Goal: Information Seeking & Learning: Learn about a topic

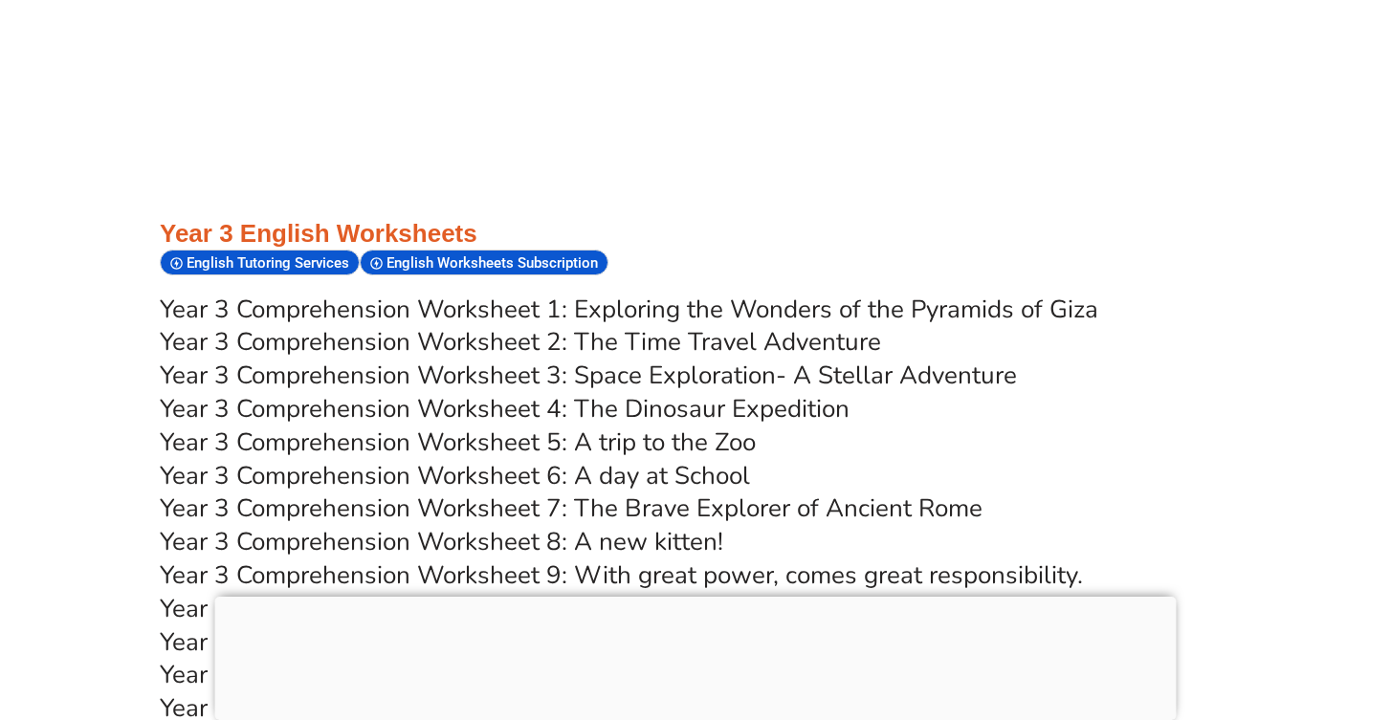
scroll to position [6325, 0]
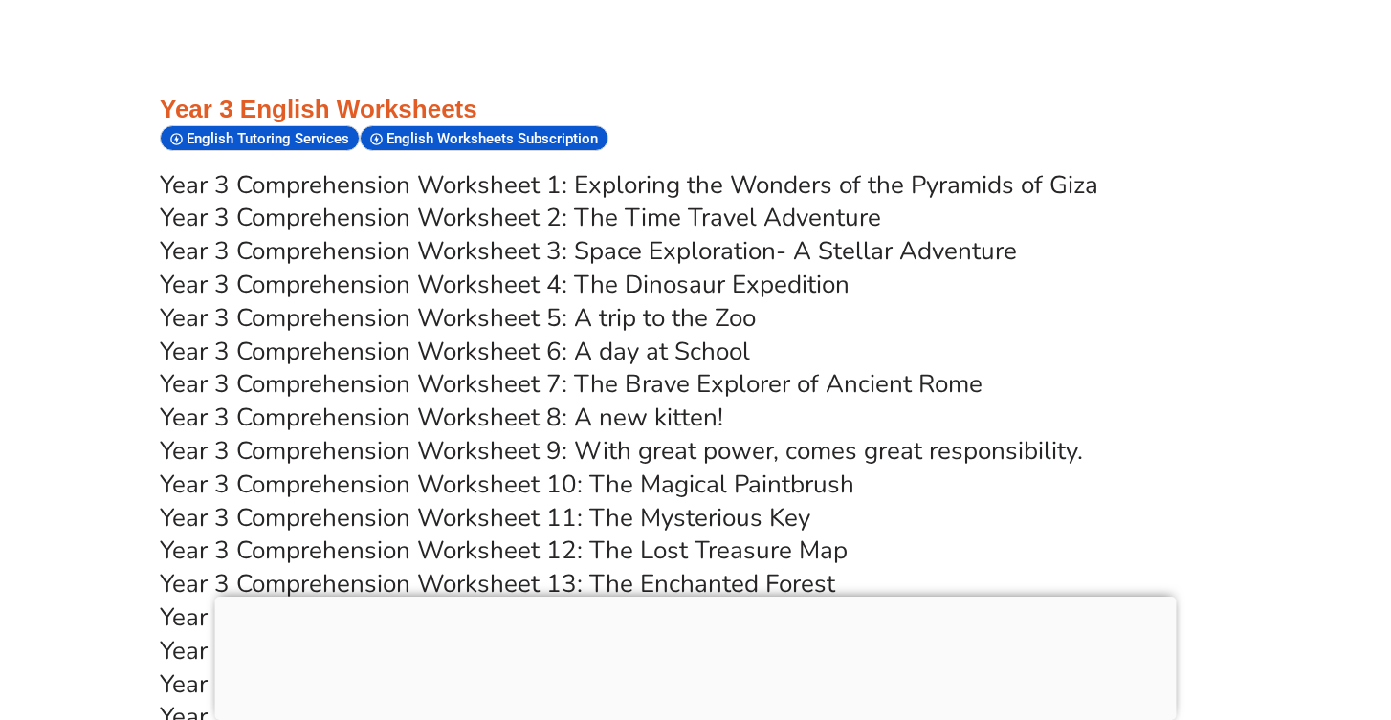
click at [750, 201] on link "Year 3 Comprehension Worksheet 2: The Time Travel Adventure" at bounding box center [520, 217] width 721 height 33
click at [596, 234] on link "Year 3 Comprehension Worksheet 3: Space Exploration- A Stellar Adventure" at bounding box center [588, 250] width 857 height 33
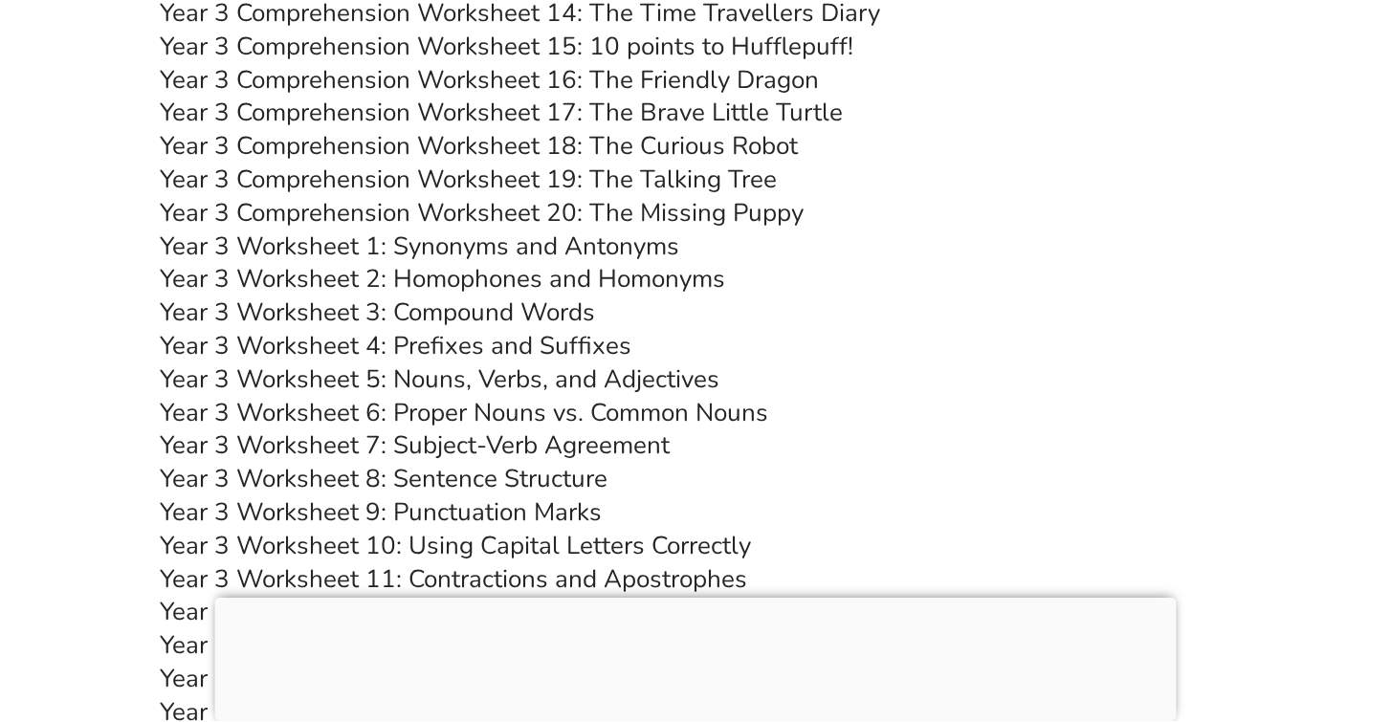
scroll to position [6671, 0]
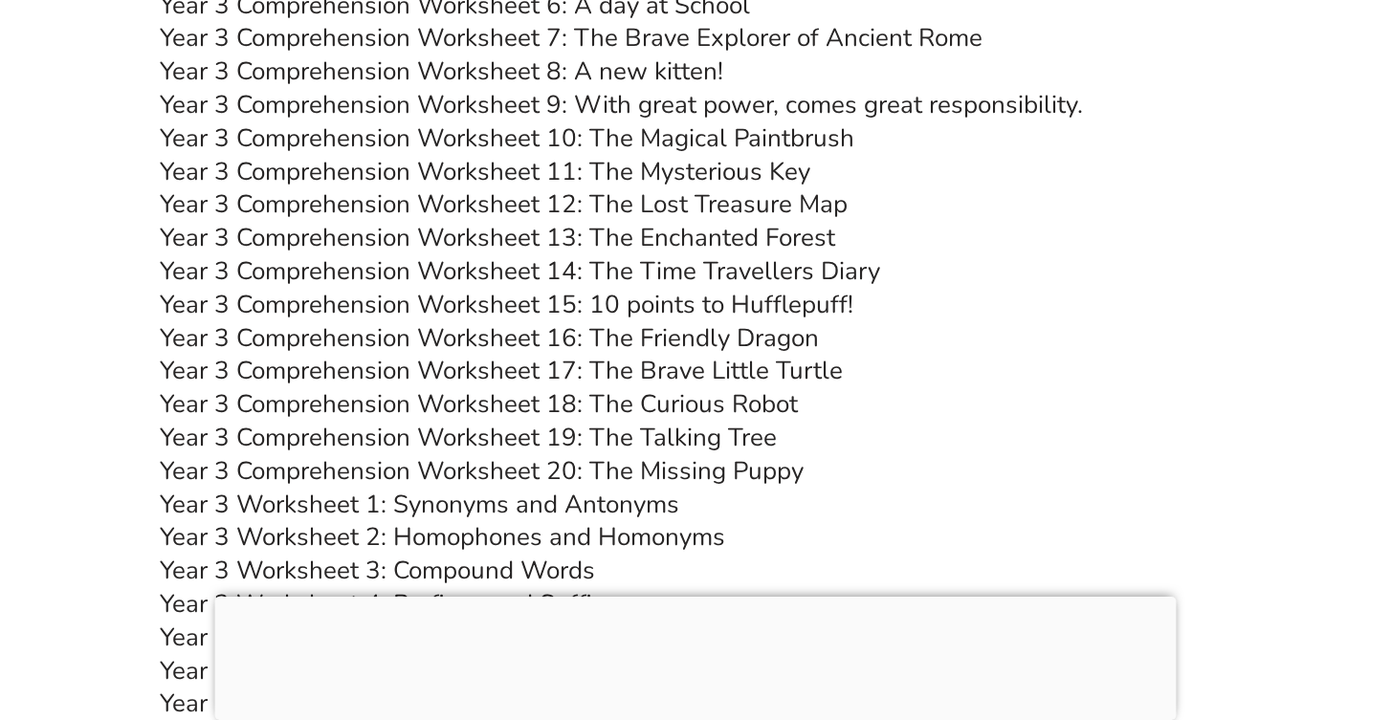
click at [600, 454] on link "Year 3 Comprehension Worksheet 20: The Missing Puppy" at bounding box center [482, 470] width 644 height 33
click at [571, 587] on link "Year 3 Worksheet 4: Prefixes and Suffixes" at bounding box center [396, 603] width 472 height 33
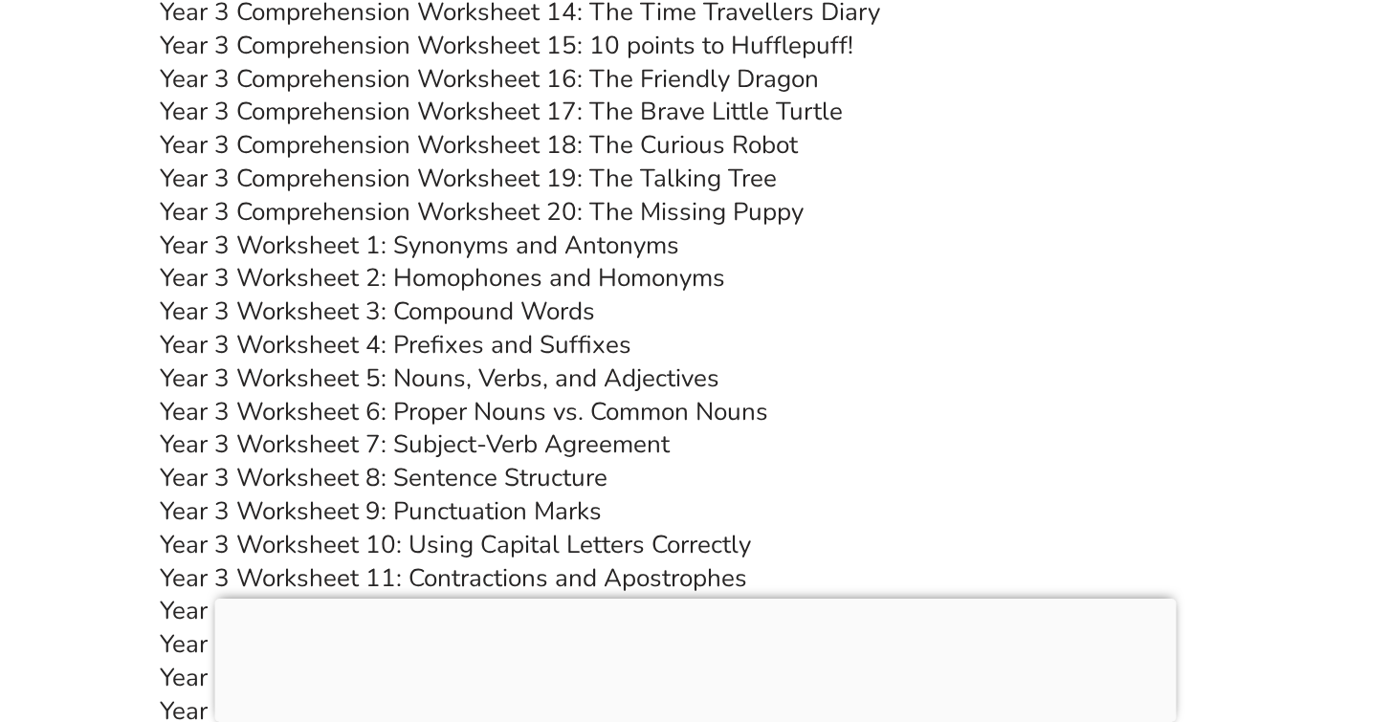
scroll to position [6993, 0]
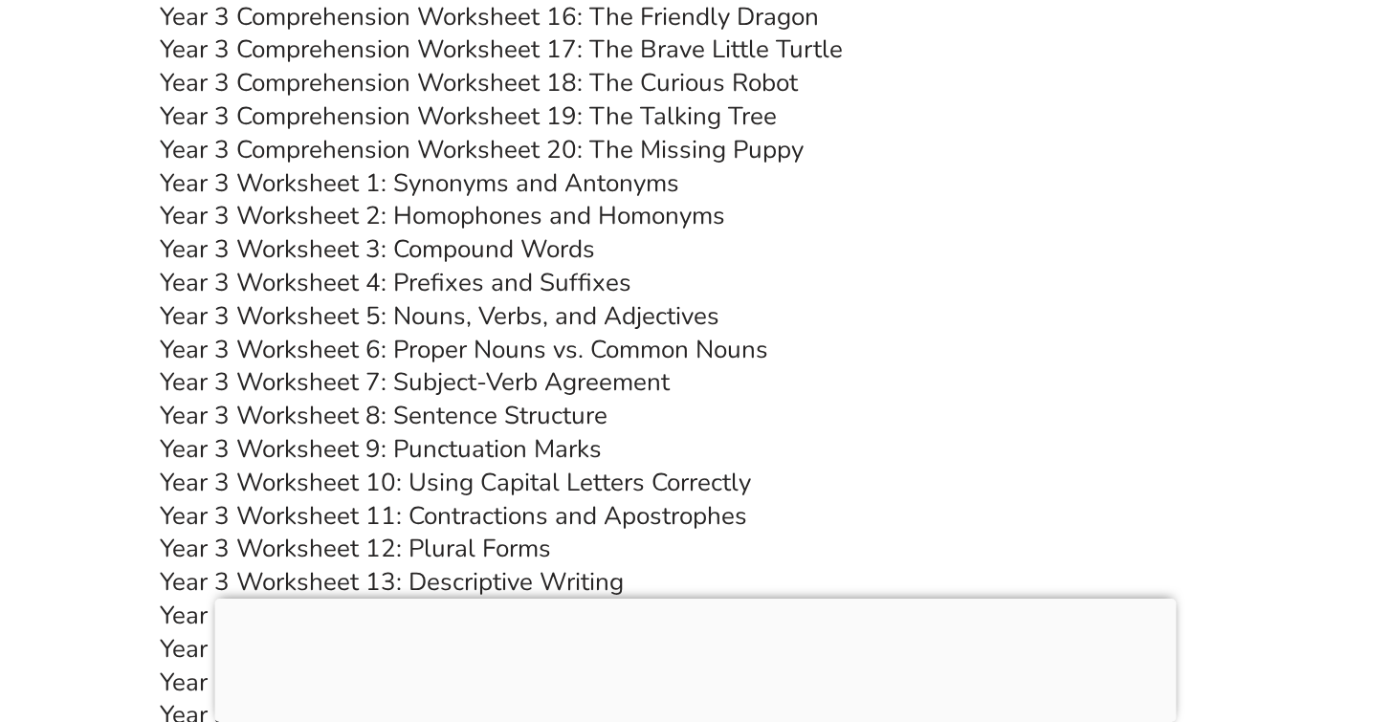
click at [536, 599] on link "Year 3 Worksheet 14: Sentence Creation" at bounding box center [386, 615] width 453 height 33
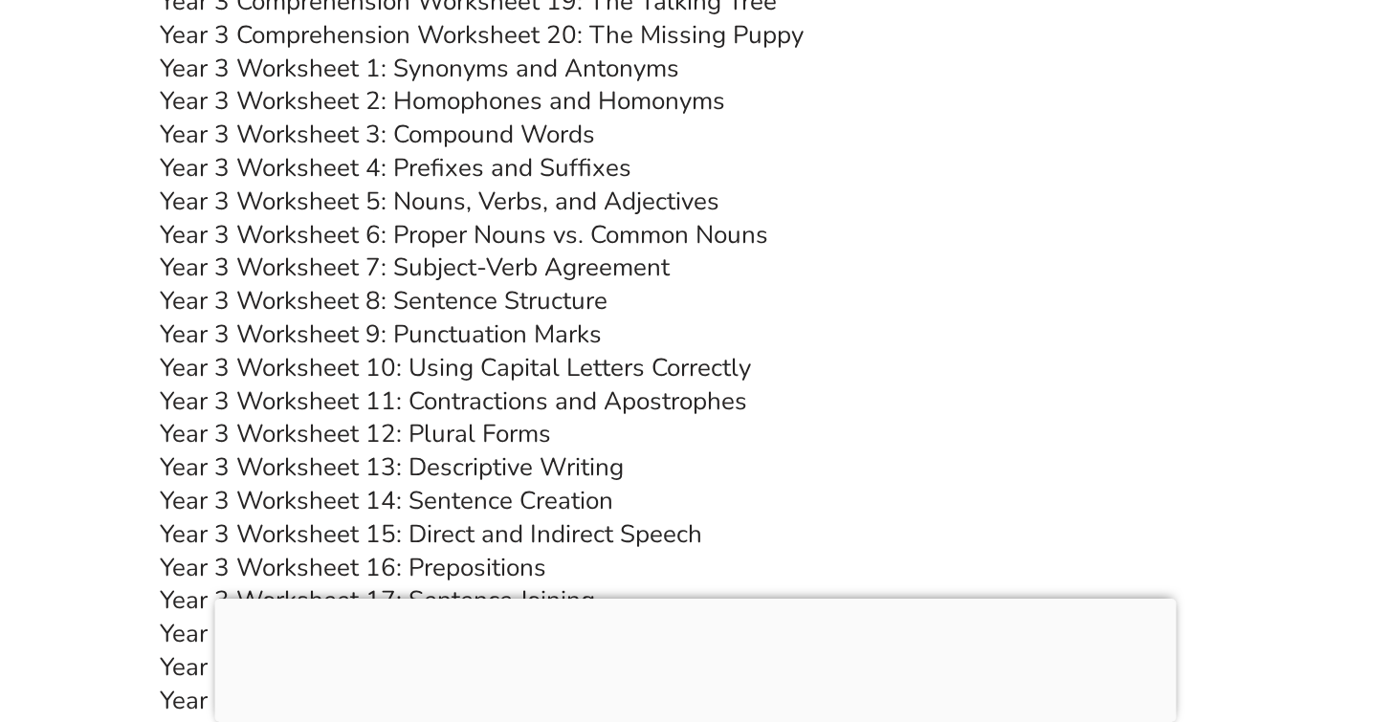
scroll to position [7111, 0]
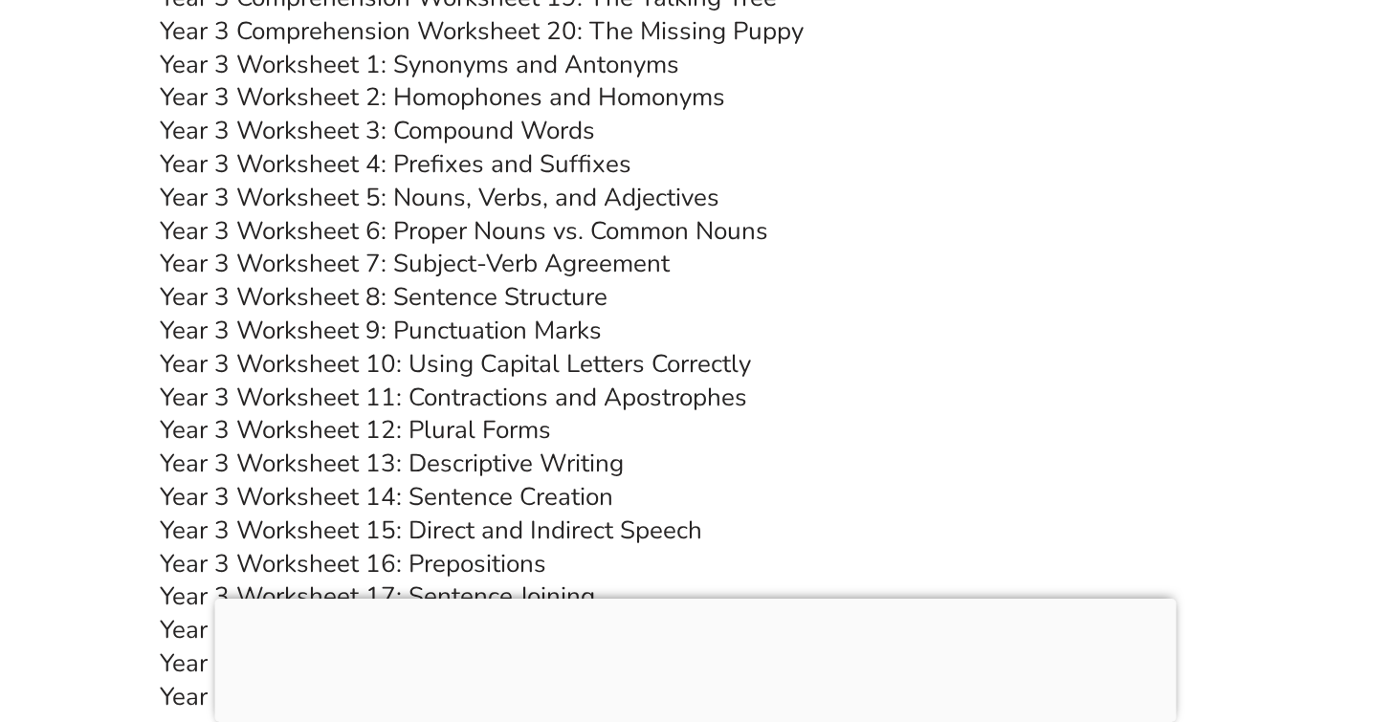
click at [516, 680] on link "Year 3 Worksheet 20: Exploring Similes and Metaphors" at bounding box center [469, 696] width 618 height 33
click at [429, 413] on link "Year 3 Worksheet 12: Plural Forms" at bounding box center [355, 429] width 391 height 33
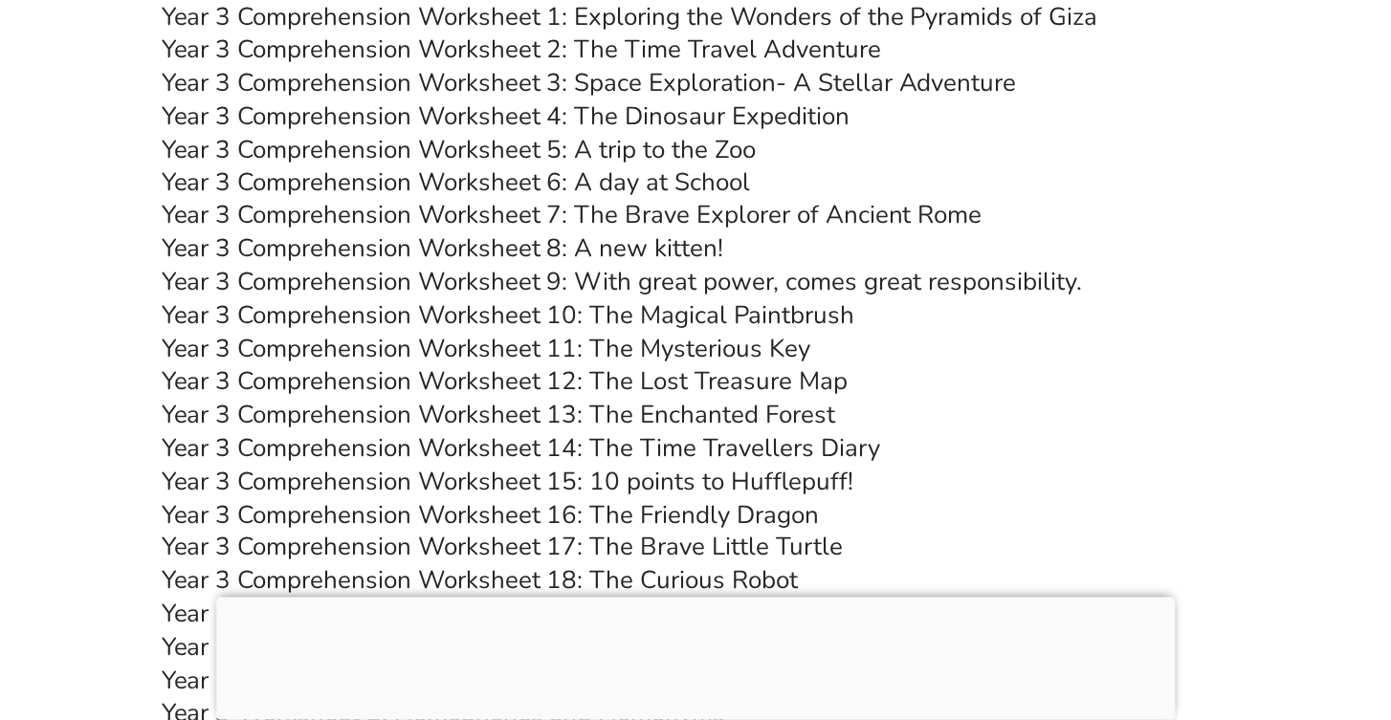
scroll to position [6240, 0]
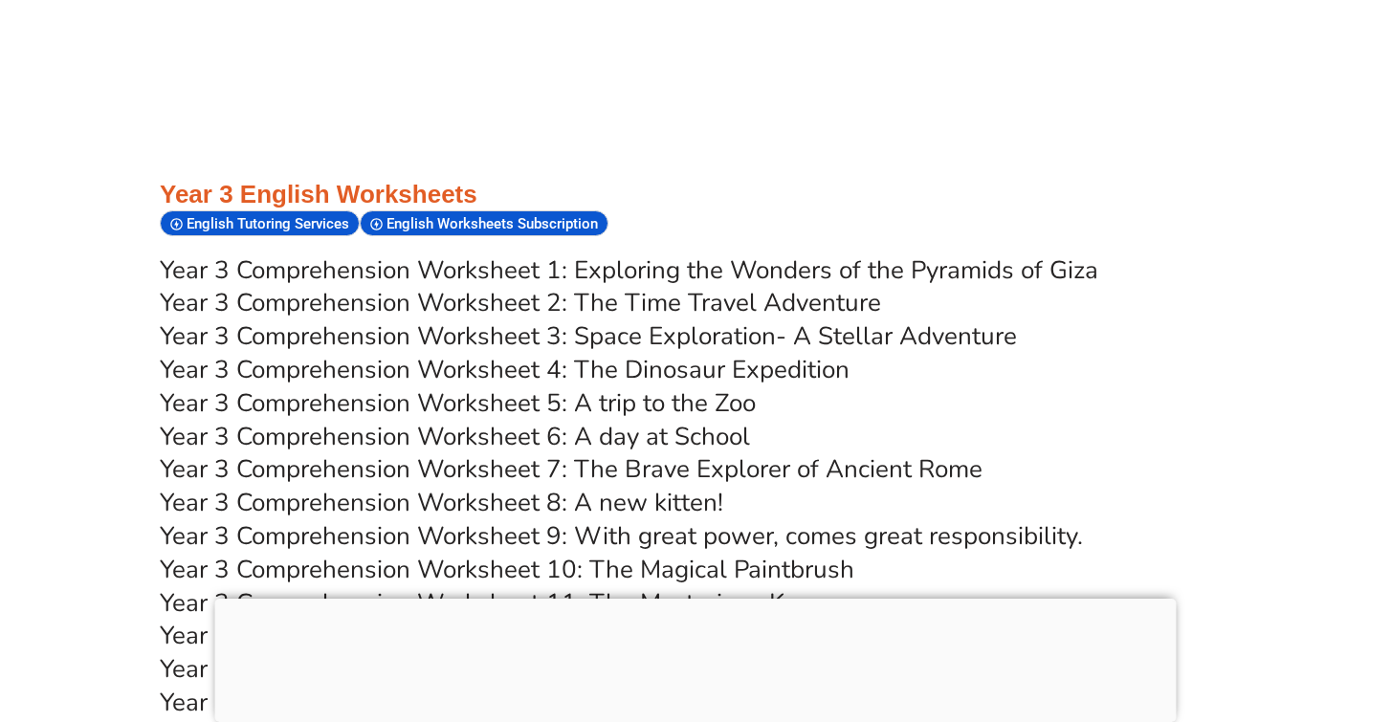
click at [600, 387] on link "Year 3 Comprehension Worksheet 5: A trip to the Zoo" at bounding box center [458, 403] width 596 height 33
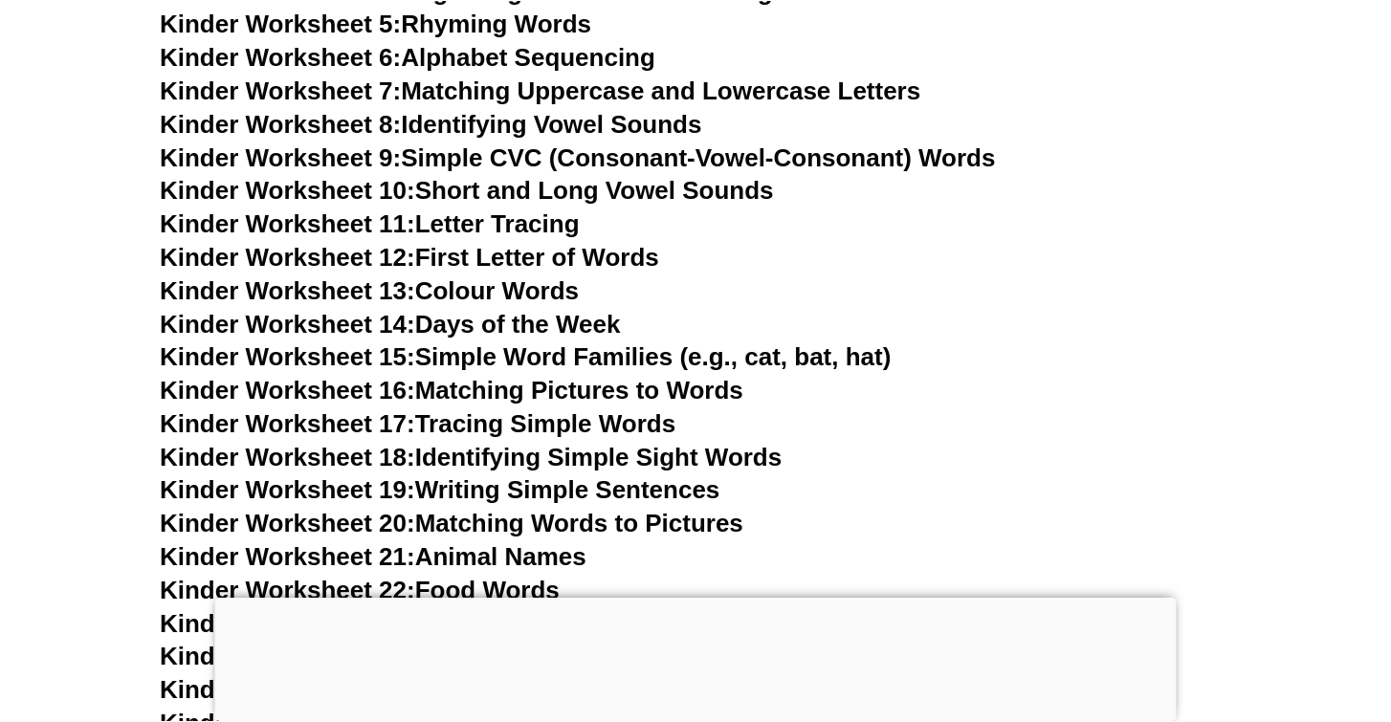
scroll to position [545, 0]
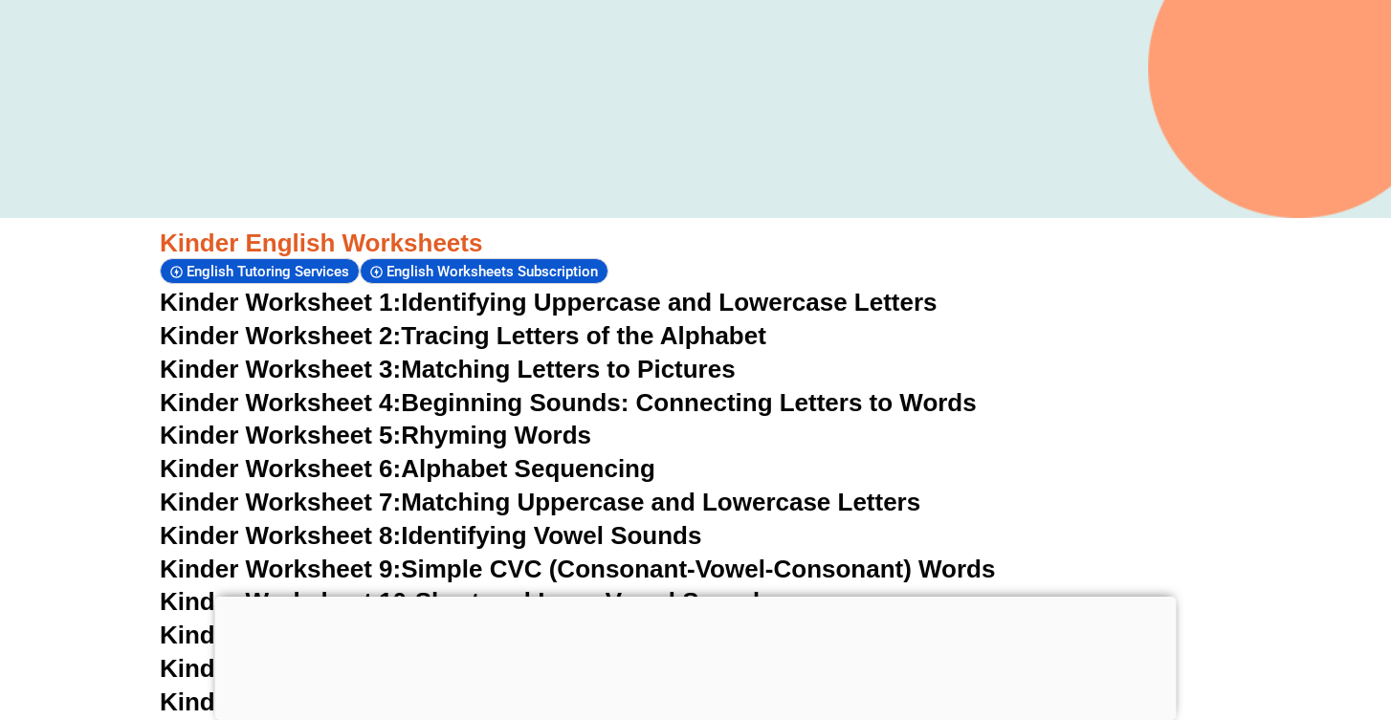
click at [727, 306] on link "Kinder Worksheet 1: Identifying Uppercase and Lowercase Letters" at bounding box center [549, 302] width 778 height 29
click at [636, 321] on link "Kinder Worksheet 2: Tracing Letters of the Alphabet" at bounding box center [463, 335] width 607 height 29
click at [583, 371] on link "Kinder Worksheet 3: Matching Letters to Pictures" at bounding box center [448, 369] width 576 height 29
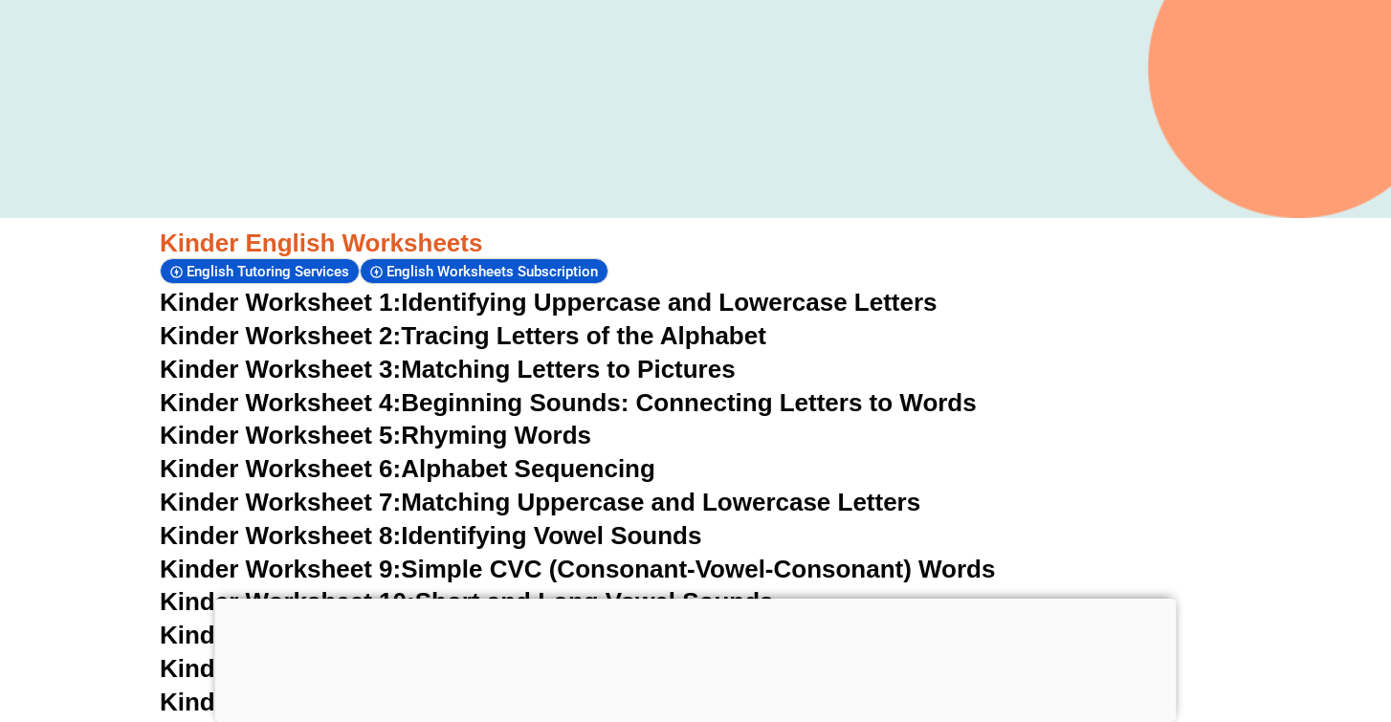
click at [620, 397] on link "Kinder Worksheet 4: Beginning Sounds: Connecting Letters to Words" at bounding box center [568, 402] width 817 height 29
click at [517, 441] on link "Kinder Worksheet 5: Rhyming Words" at bounding box center [375, 435] width 431 height 29
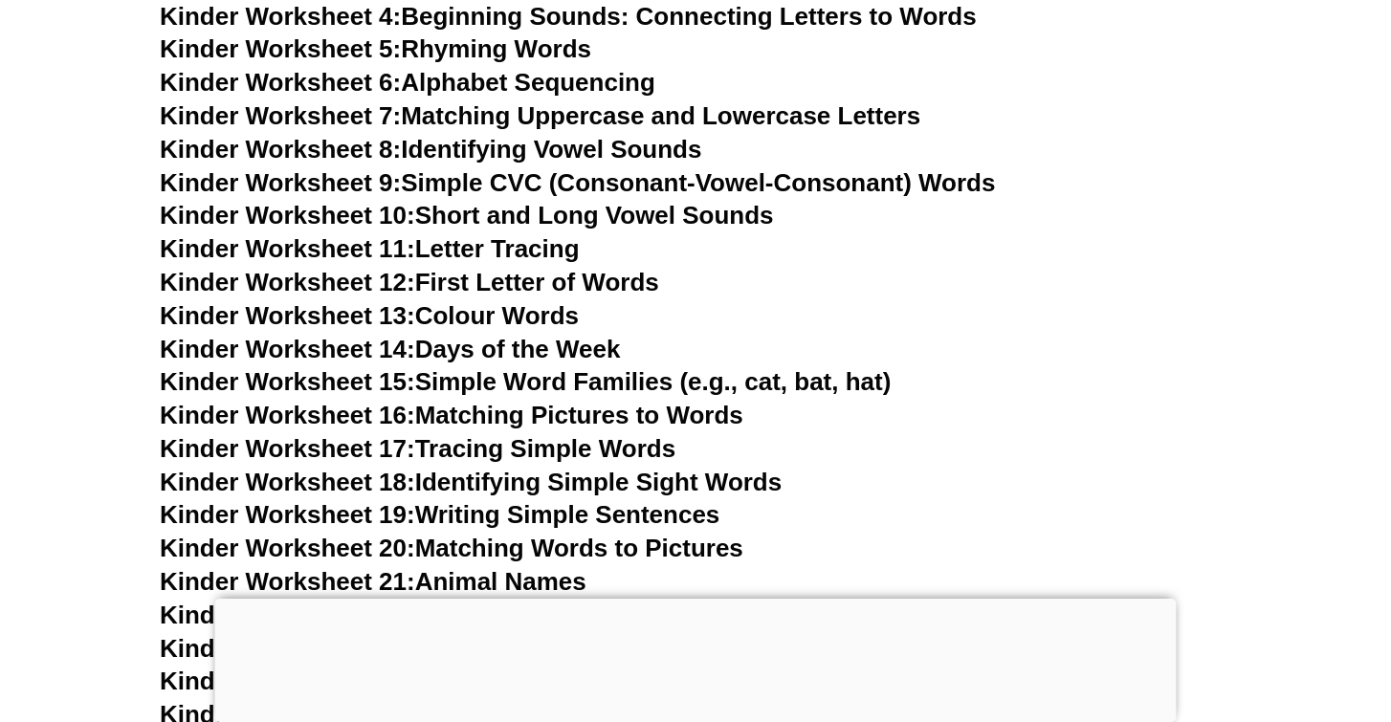
scroll to position [1110, 0]
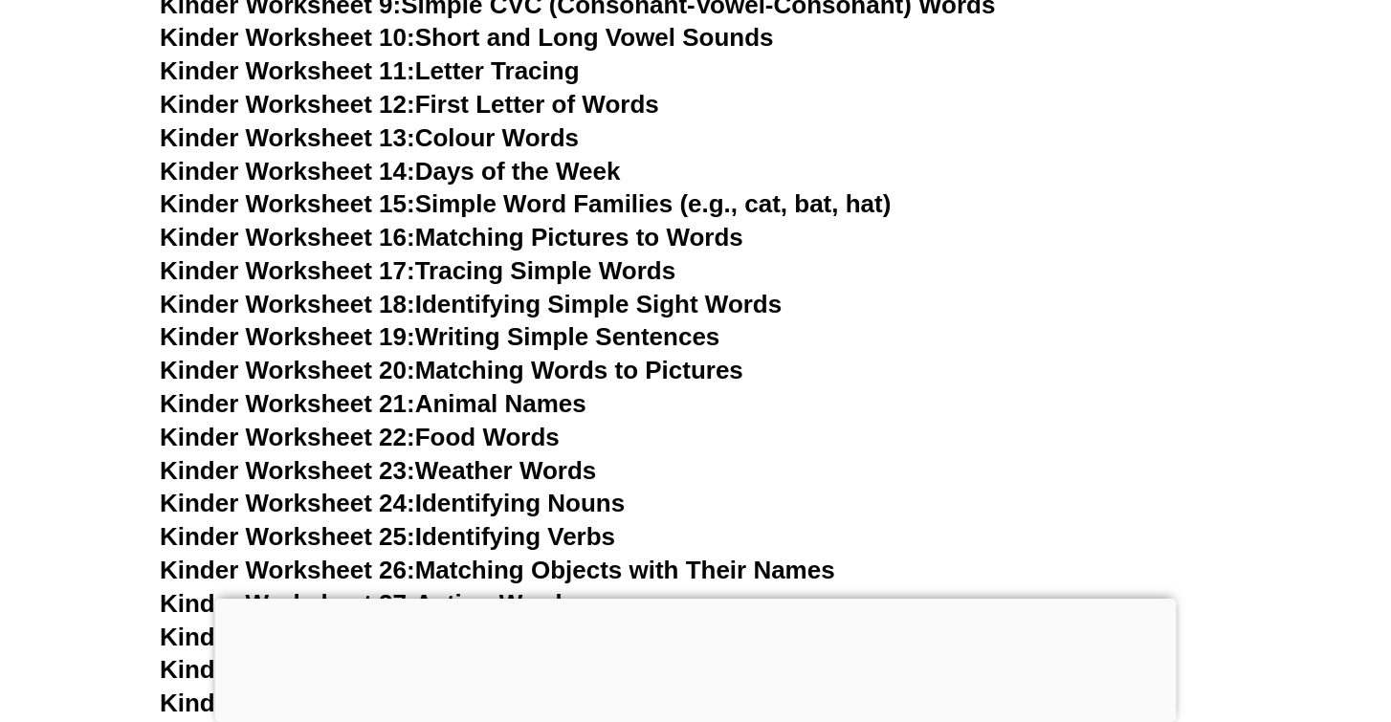
click at [630, 328] on link "Kinder Worksheet 19: Writing Simple Sentences" at bounding box center [440, 336] width 560 height 29
click at [542, 394] on link "Kinder Worksheet 21: Animal Names" at bounding box center [373, 403] width 427 height 29
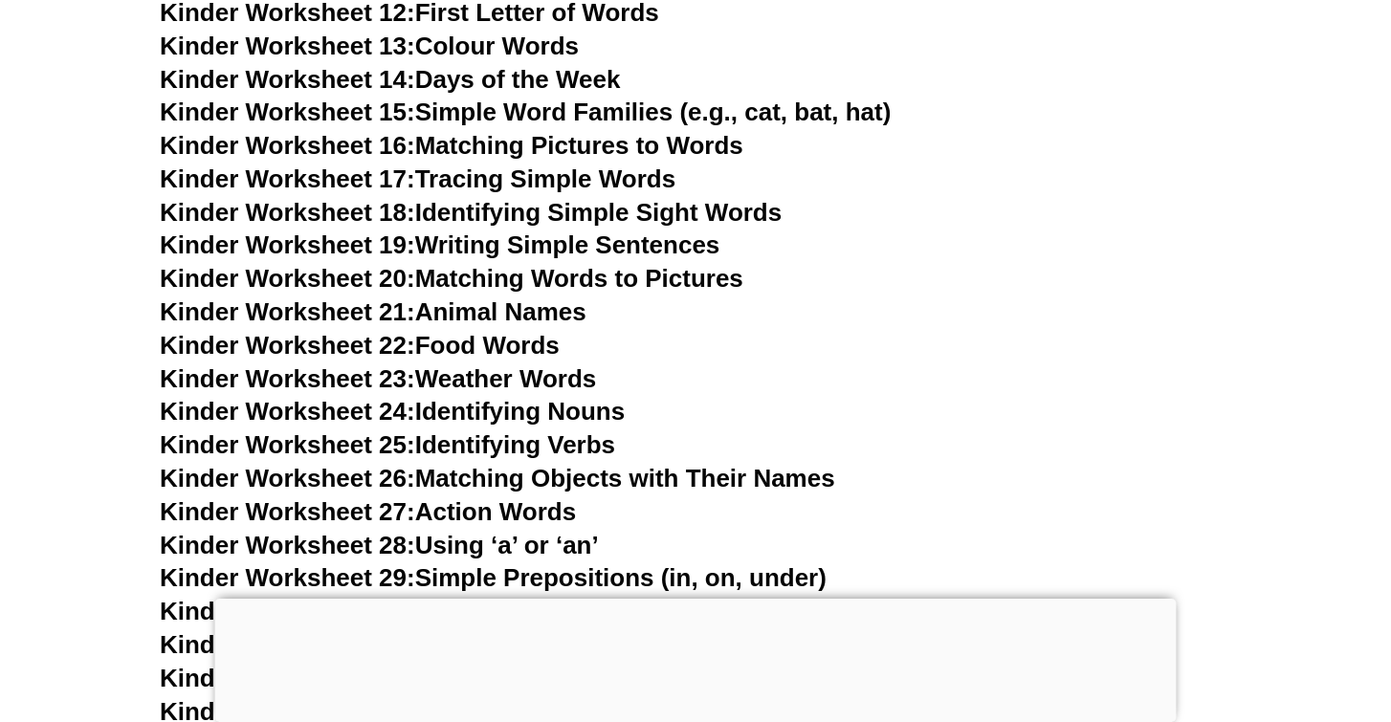
scroll to position [1257, 0]
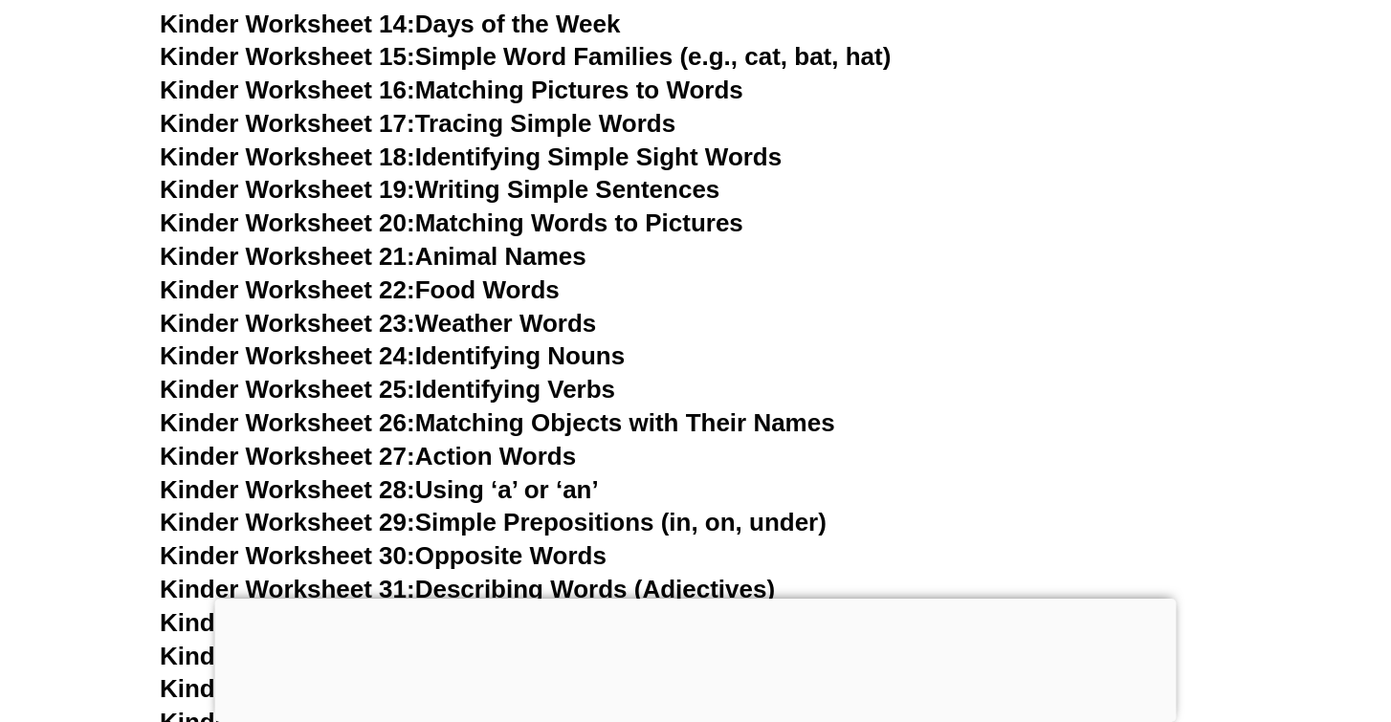
click at [545, 442] on link "Kinder Worksheet 27: Action Words" at bounding box center [368, 456] width 416 height 29
click at [568, 209] on link "Kinder Worksheet 20: Matching Words to Pictures" at bounding box center [452, 223] width 584 height 29
click at [508, 309] on link "Kinder Worksheet 23: Weather Words" at bounding box center [378, 323] width 436 height 29
click at [547, 109] on link "Kinder Worksheet 17: Tracing Simple Words" at bounding box center [418, 123] width 516 height 29
click at [625, 346] on link "Kinder Worksheet 24: Identifying Nouns" at bounding box center [392, 356] width 465 height 29
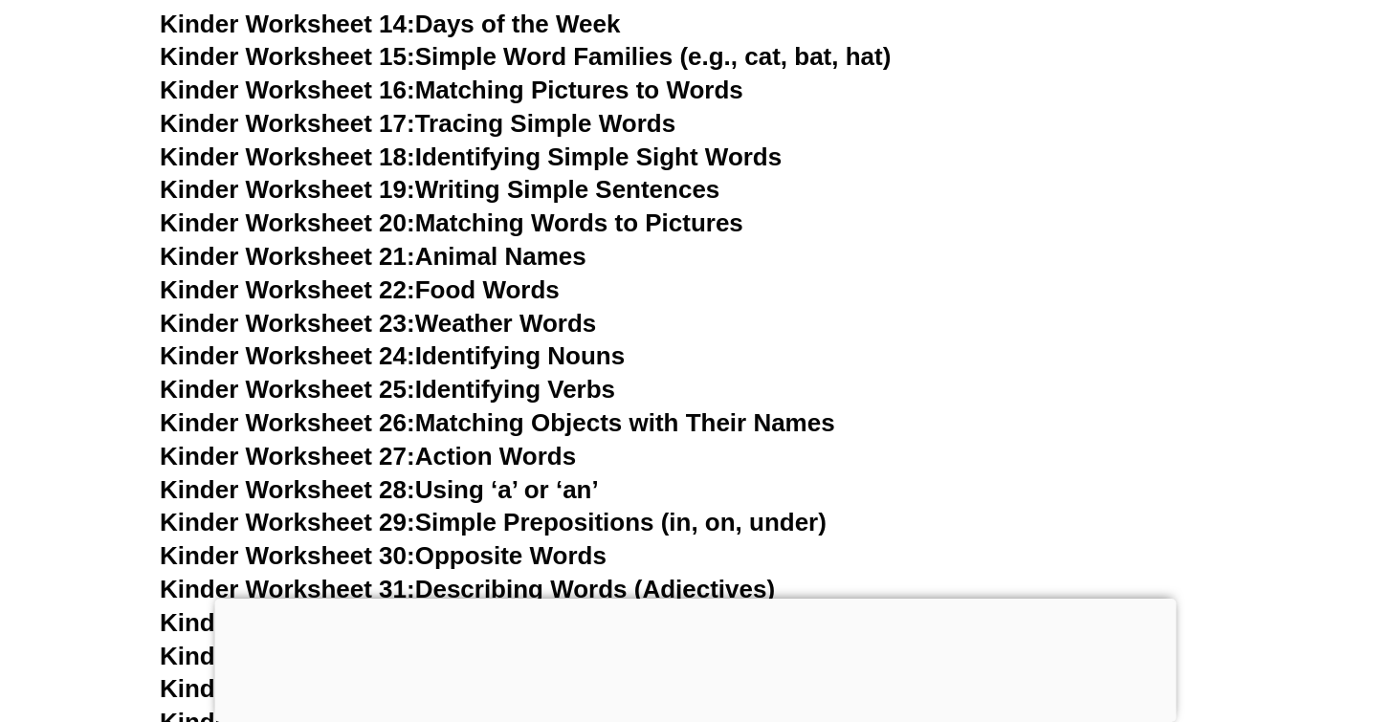
click at [524, 309] on link "Kinder Worksheet 23: Weather Words" at bounding box center [378, 323] width 436 height 29
click at [500, 276] on link "Kinder Worksheet 22: Food Words" at bounding box center [360, 290] width 400 height 29
